Goal: Transaction & Acquisition: Purchase product/service

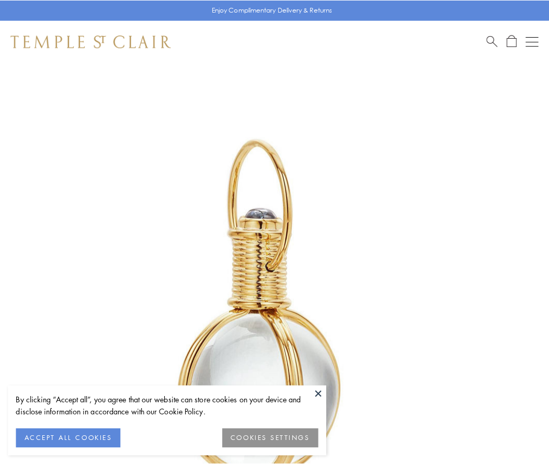
scroll to position [273, 0]
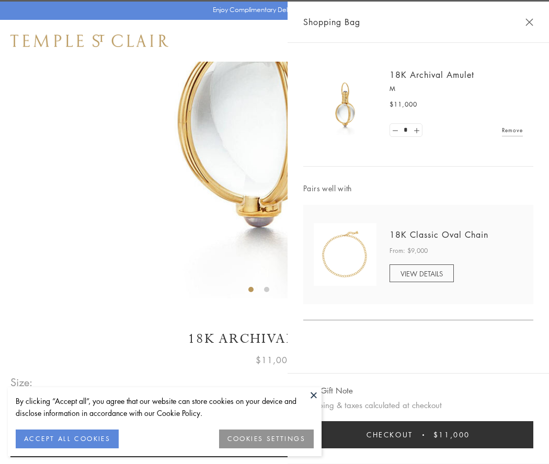
click at [418, 435] on button "Checkout $11,000" at bounding box center [418, 435] width 230 height 27
